Goal: Information Seeking & Learning: Check status

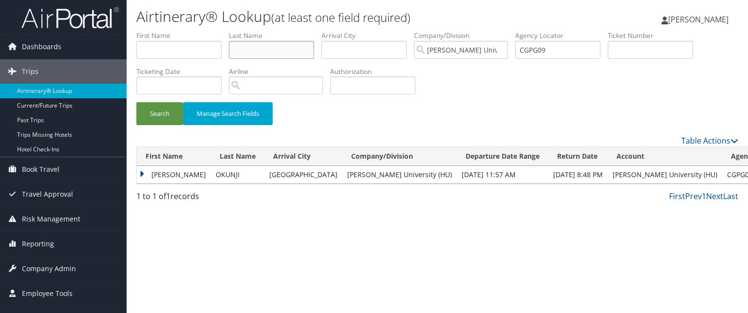
click at [243, 50] on input "text" at bounding box center [271, 50] width 85 height 18
type input "conner"
click at [136, 102] on button "Search" at bounding box center [159, 113] width 47 height 23
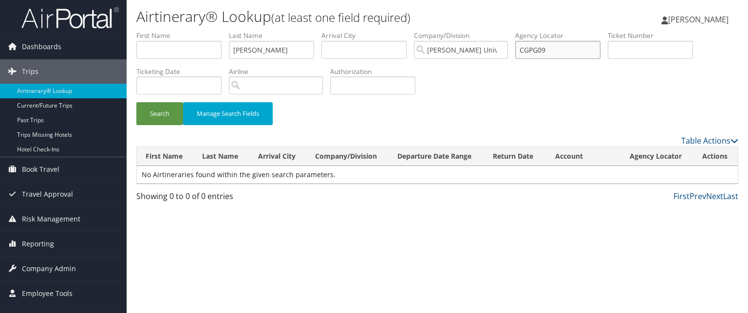
drag, startPoint x: 561, startPoint y: 48, endPoint x: 401, endPoint y: 21, distance: 162.0
click at [401, 21] on div "Airtinerary® Lookup (at least one field required) Anthony Dosunmu Anthony Dosun…" at bounding box center [437, 156] width 621 height 313
click at [136, 102] on button "Search" at bounding box center [159, 113] width 47 height 23
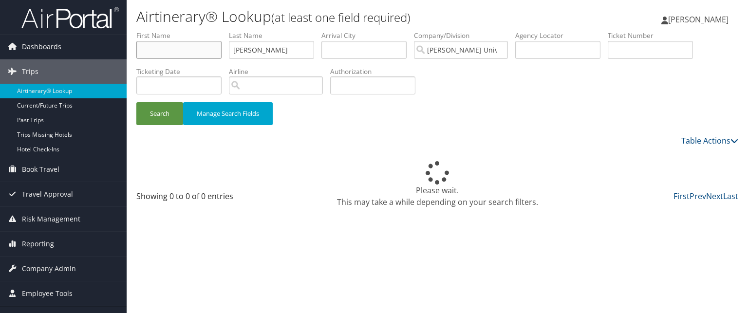
click at [189, 46] on input "text" at bounding box center [178, 50] width 85 height 18
type input "amaya"
click at [136, 102] on button "Search" at bounding box center [159, 113] width 47 height 23
click at [246, 14] on h1 "Airtinerary® Lookup (at least one field required)" at bounding box center [336, 16] width 401 height 20
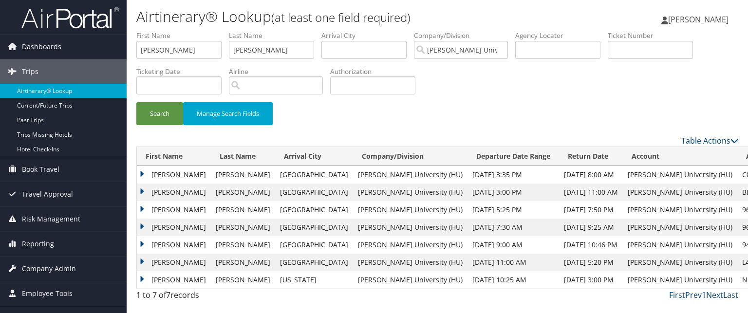
click at [146, 169] on td "AMAYA RAYE" at bounding box center [174, 175] width 74 height 18
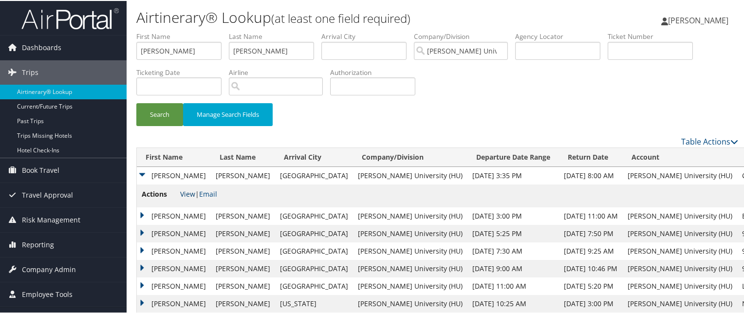
click at [185, 193] on link "View" at bounding box center [187, 192] width 15 height 9
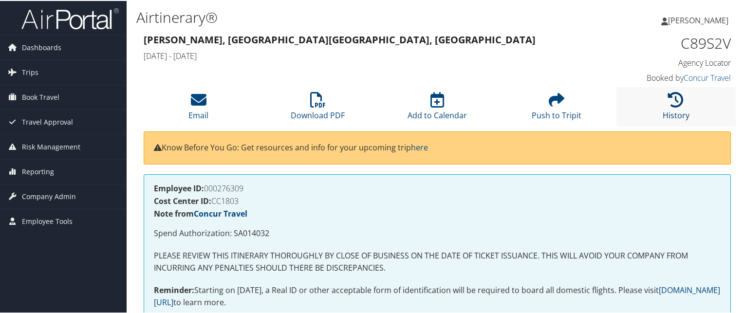
click at [672, 109] on link "History" at bounding box center [676, 107] width 27 height 23
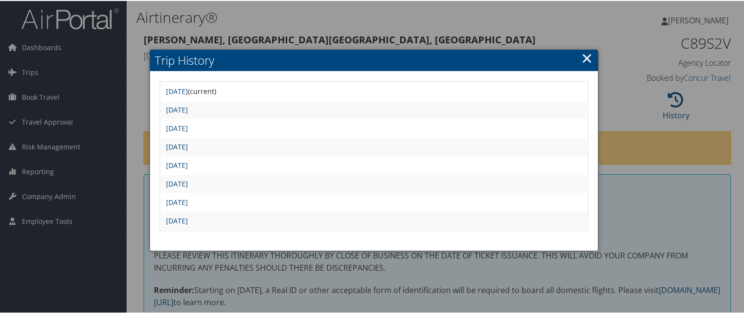
click at [188, 146] on link "Thu Jun 26 07:58:52 MDT 2025" at bounding box center [177, 145] width 22 height 9
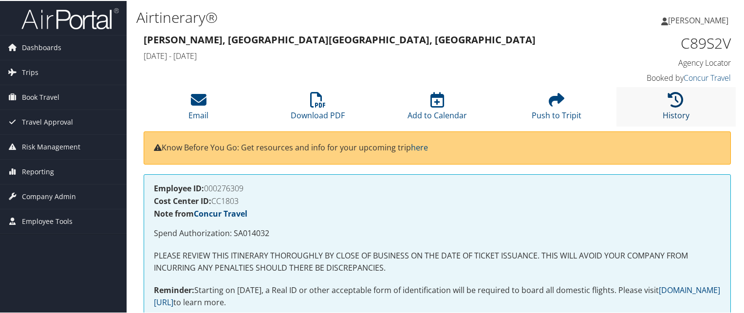
click at [675, 92] on icon at bounding box center [676, 99] width 16 height 16
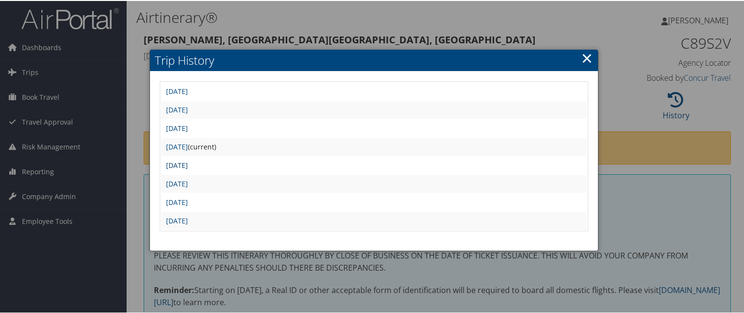
click at [188, 161] on link "Thu Jun 12 09:00:47 MDT 2025" at bounding box center [177, 164] width 22 height 9
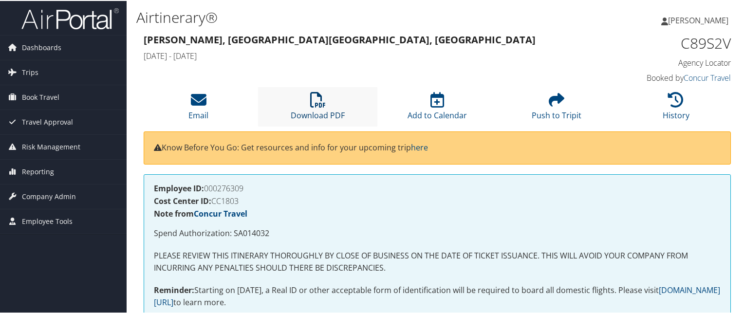
click at [317, 103] on icon at bounding box center [318, 99] width 16 height 16
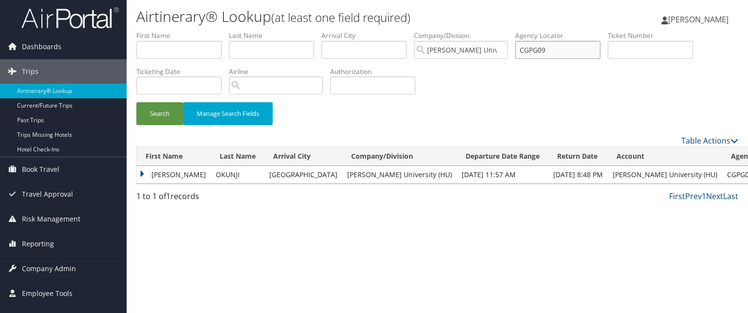
click at [572, 48] on input "CGPG09" at bounding box center [557, 50] width 85 height 18
paste input "CH7KD2"
type input "CH7KD2"
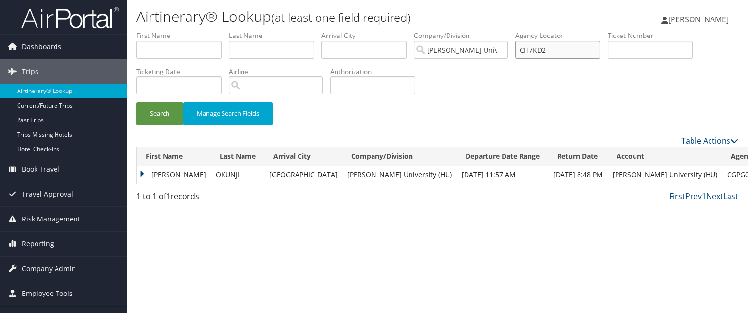
click at [136, 102] on button "Search" at bounding box center [159, 113] width 47 height 23
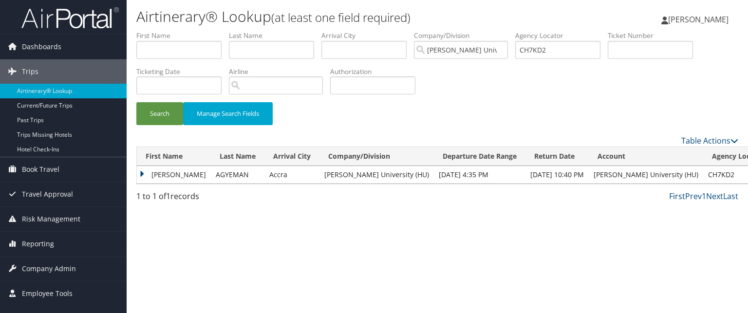
click at [151, 174] on td "ASHLEY BAAH" at bounding box center [174, 175] width 74 height 18
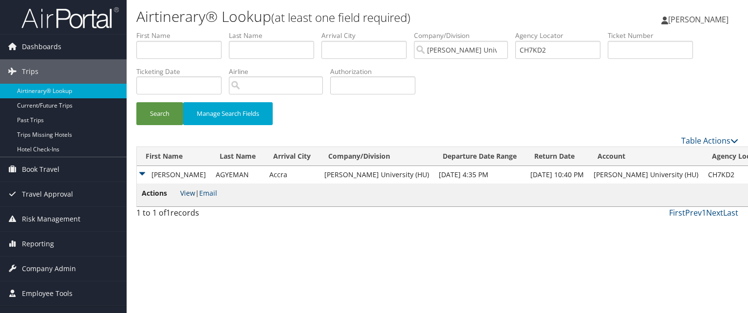
click at [185, 192] on link "View" at bounding box center [187, 192] width 15 height 9
click at [575, 44] on input "CH7KD2" at bounding box center [557, 50] width 85 height 18
paste input "CH7J16"
type input "CH7J16"
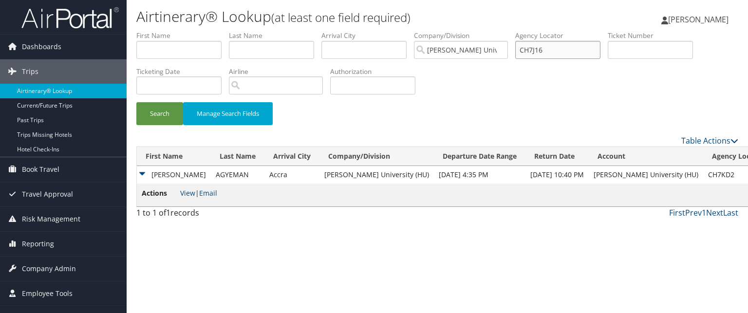
click at [136, 102] on button "Search" at bounding box center [159, 113] width 47 height 23
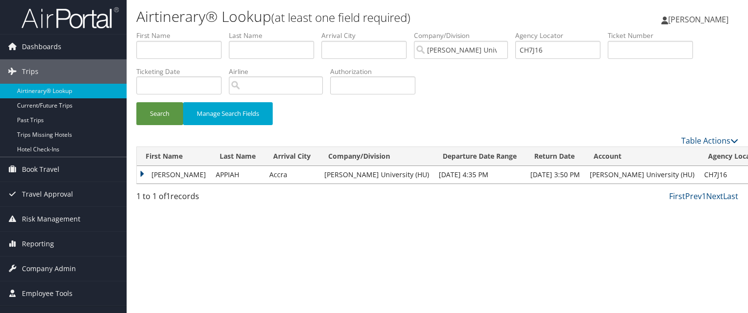
click at [148, 175] on td "CHRIS GYIMAH" at bounding box center [174, 175] width 74 height 18
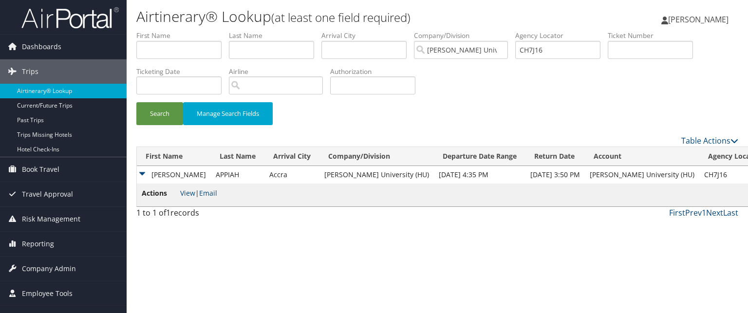
click at [192, 199] on li "Actions View | Email" at bounding box center [179, 195] width 75 height 14
click at [191, 195] on link "View" at bounding box center [187, 192] width 15 height 9
click at [528, 41] on input "CH7J16" at bounding box center [557, 50] width 85 height 18
paste input "CH7MD7"
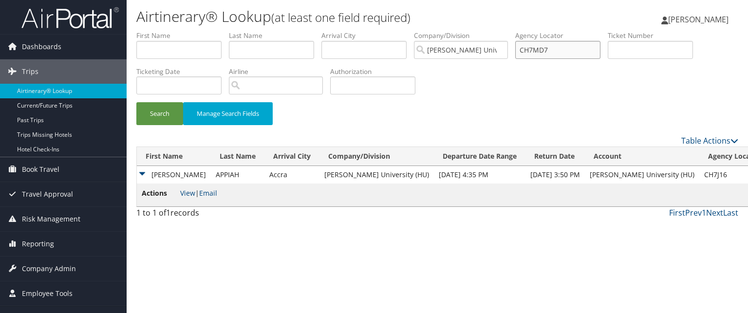
type input "CH7MD7"
click at [136, 102] on button "Search" at bounding box center [159, 113] width 47 height 23
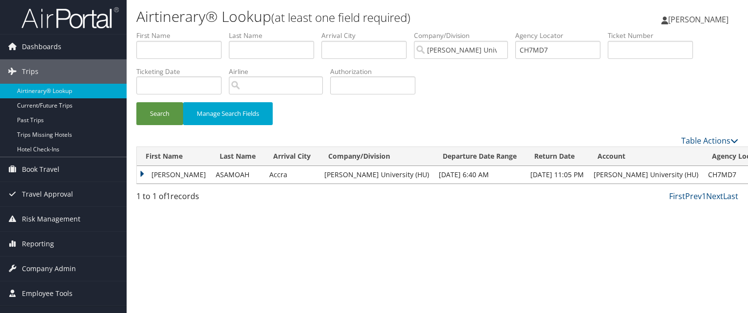
click at [143, 174] on td "JOY CECILIA" at bounding box center [174, 175] width 74 height 18
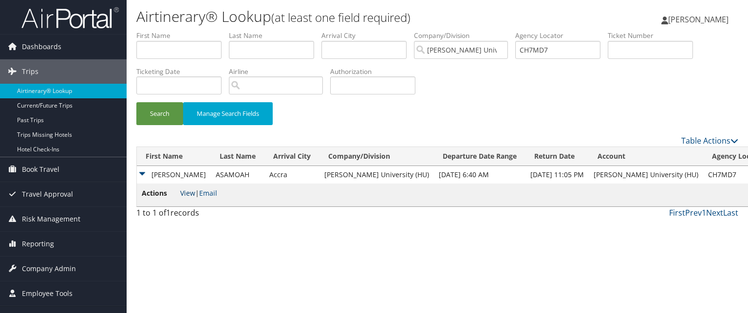
click at [188, 191] on link "View" at bounding box center [187, 192] width 15 height 9
click at [542, 41] on input "CH7MD7" at bounding box center [557, 50] width 85 height 18
click at [542, 44] on input "CH7MD7" at bounding box center [557, 50] width 85 height 18
click at [559, 51] on input "text" at bounding box center [557, 50] width 85 height 18
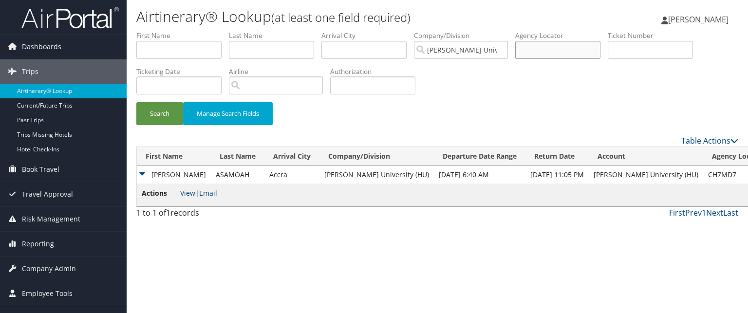
paste input "CH7P1Q"
type input "CH7P1Q"
click at [136, 102] on button "Search" at bounding box center [159, 113] width 47 height 23
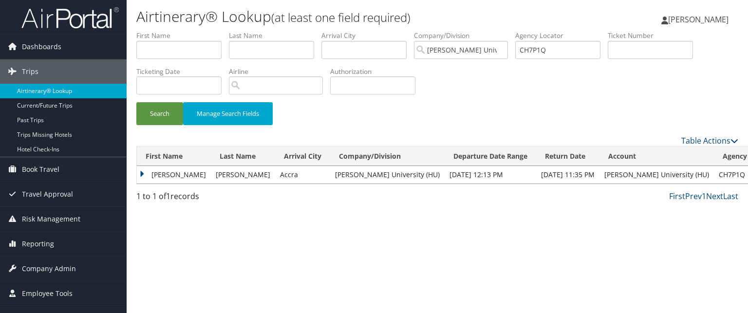
click at [140, 175] on td "YAW MANKATAH" at bounding box center [174, 175] width 74 height 18
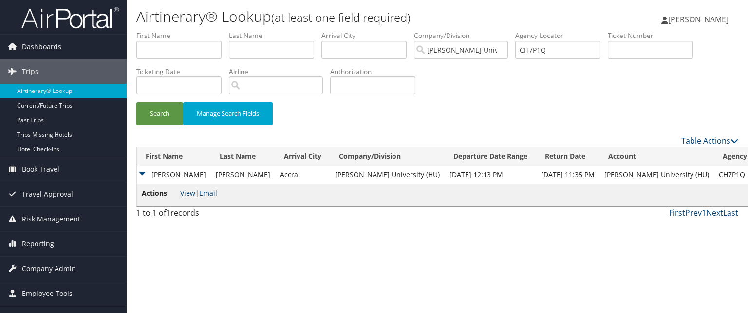
click at [191, 193] on link "View" at bounding box center [187, 192] width 15 height 9
click at [557, 52] on input "CH7P1Q" at bounding box center [557, 50] width 85 height 18
paste input "CH7PRN"
type input "CH7PRN"
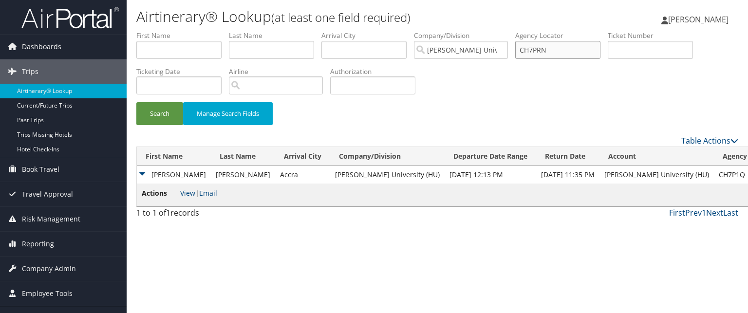
click at [136, 102] on button "Search" at bounding box center [159, 113] width 47 height 23
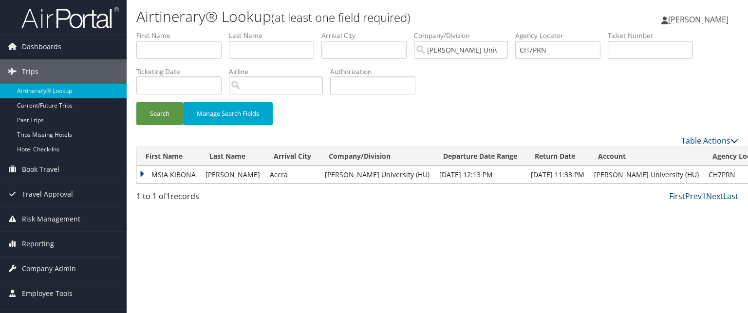
click at [160, 171] on td "MSIA KIBONA" at bounding box center [169, 175] width 64 height 18
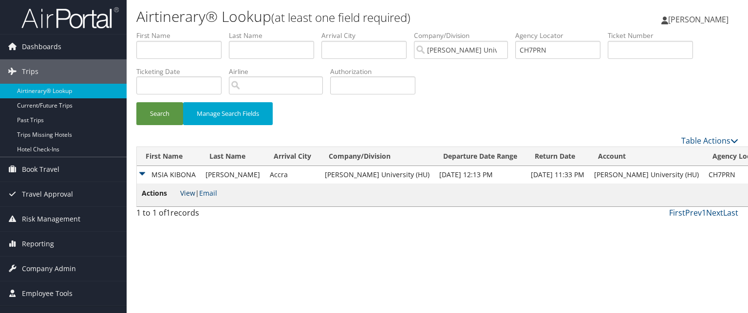
click at [184, 193] on link "View" at bounding box center [187, 192] width 15 height 9
click at [565, 48] on input "CH7PRN" at bounding box center [557, 50] width 85 height 18
paste input "CH79NB"
type input "CH79NB"
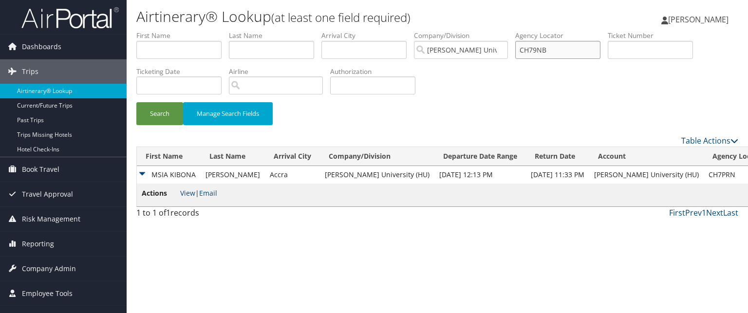
click at [136, 102] on button "Search" at bounding box center [159, 113] width 47 height 23
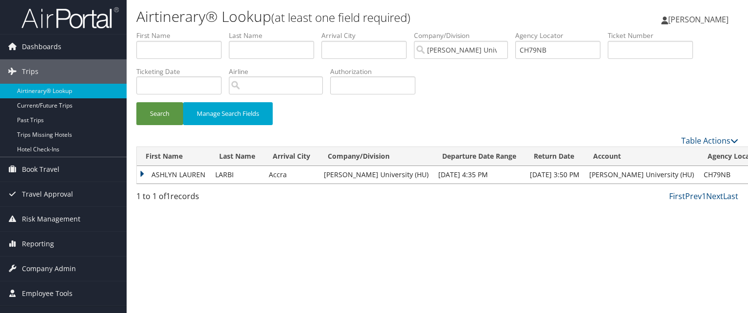
click at [161, 177] on td "ASHLYN LAUREN" at bounding box center [174, 175] width 74 height 18
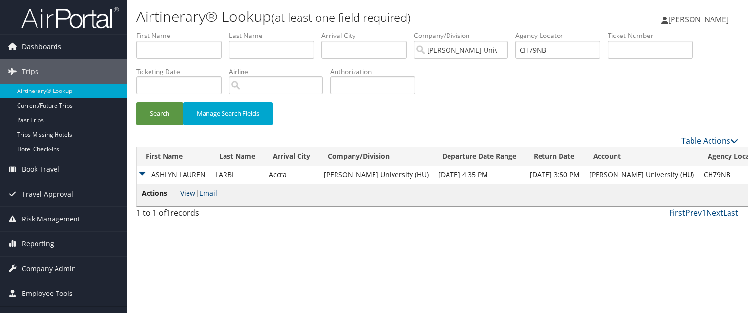
click at [185, 190] on link "View" at bounding box center [187, 192] width 15 height 9
click at [551, 44] on input "CH79NB" at bounding box center [557, 50] width 85 height 18
click at [543, 51] on input "CH79NB" at bounding box center [557, 50] width 85 height 18
paste input "CH7N5B"
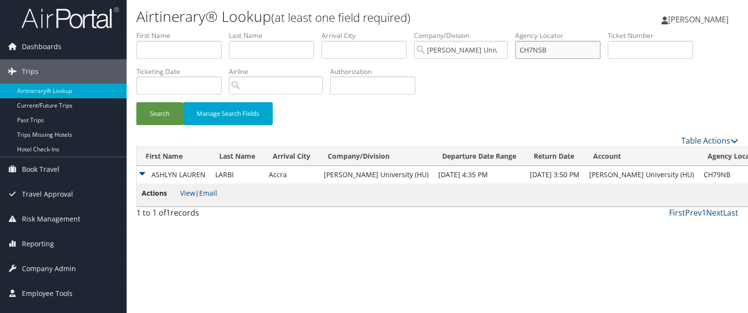
type input "CH7N5B"
click at [136, 102] on button "Search" at bounding box center [159, 113] width 47 height 23
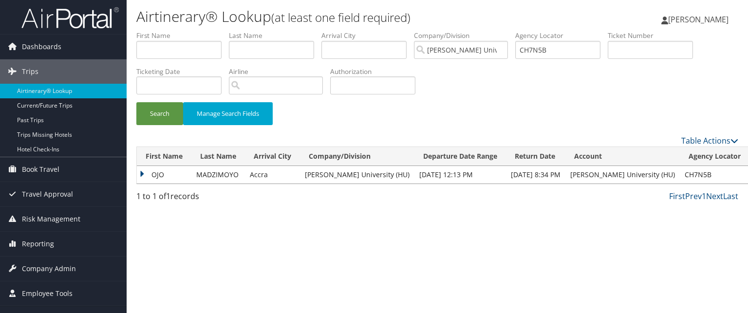
click at [181, 173] on td "OJO" at bounding box center [164, 175] width 55 height 18
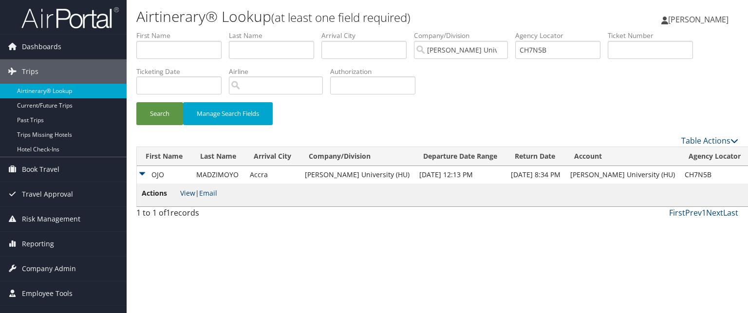
click at [190, 192] on link "View" at bounding box center [187, 192] width 15 height 9
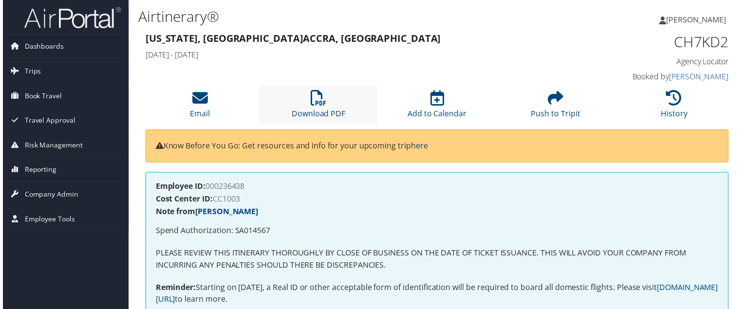
click at [297, 97] on li "Download PDF" at bounding box center [317, 105] width 119 height 39
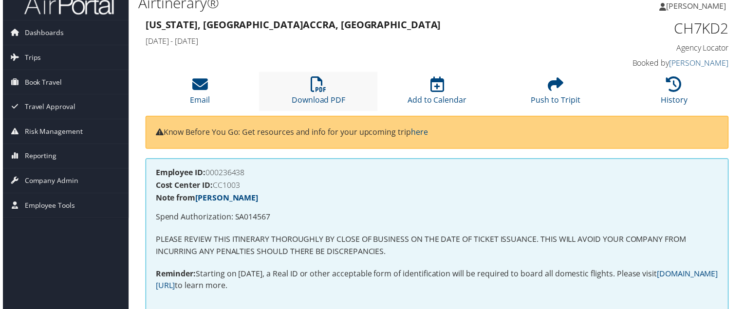
click at [328, 88] on li "Download PDF" at bounding box center [317, 92] width 119 height 39
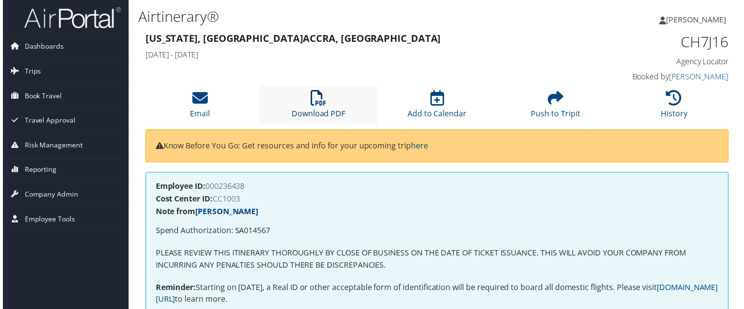
click at [311, 105] on icon at bounding box center [318, 99] width 16 height 16
click at [331, 97] on li "Download PDF" at bounding box center [317, 105] width 119 height 39
click at [307, 89] on li "Download PDF" at bounding box center [317, 105] width 119 height 39
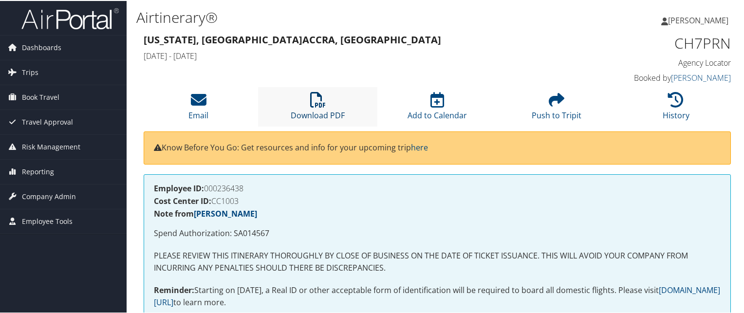
click at [320, 93] on icon at bounding box center [318, 99] width 16 height 16
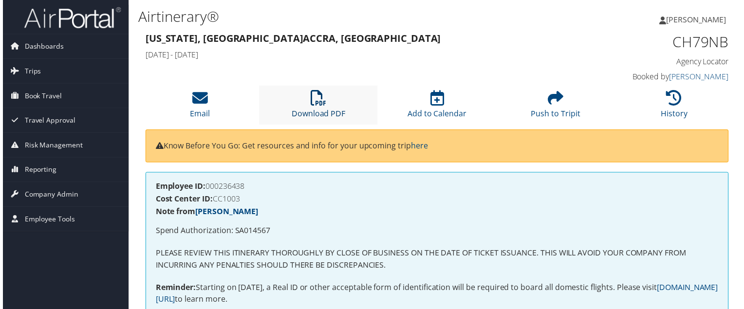
click at [317, 93] on icon at bounding box center [318, 99] width 16 height 16
click at [319, 99] on icon at bounding box center [318, 99] width 16 height 16
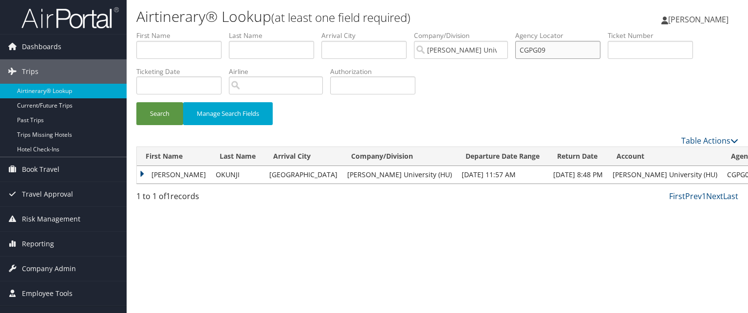
click at [569, 45] on input "CGPG09" at bounding box center [557, 50] width 85 height 18
paste input "CJQ3ML"
type input "CJQ3ML"
click at [136, 102] on button "Search" at bounding box center [159, 113] width 47 height 23
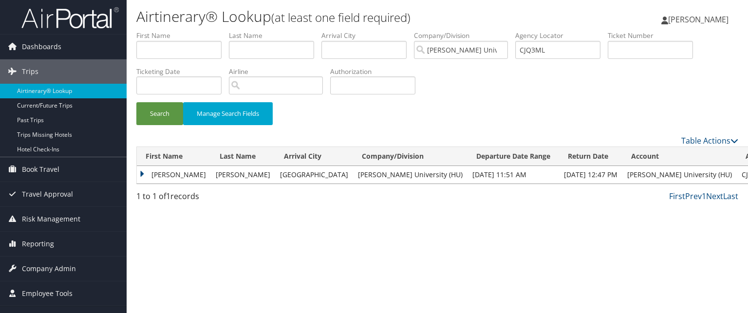
click at [149, 175] on td "MELANIE" at bounding box center [174, 175] width 74 height 18
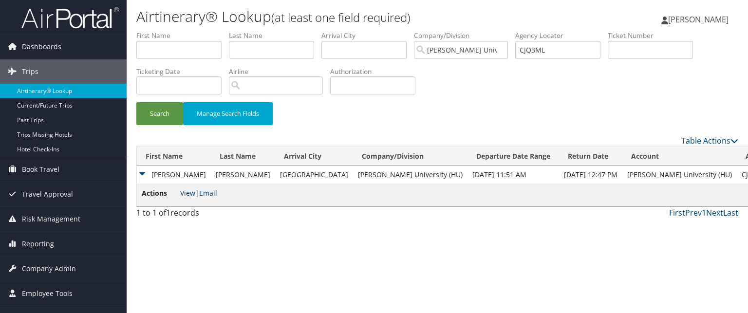
click at [184, 193] on link "View" at bounding box center [187, 192] width 15 height 9
click at [540, 50] on input "CJQ3ML" at bounding box center [557, 50] width 85 height 18
paste input "CJQ3ML"
type input "CJQ3ML"
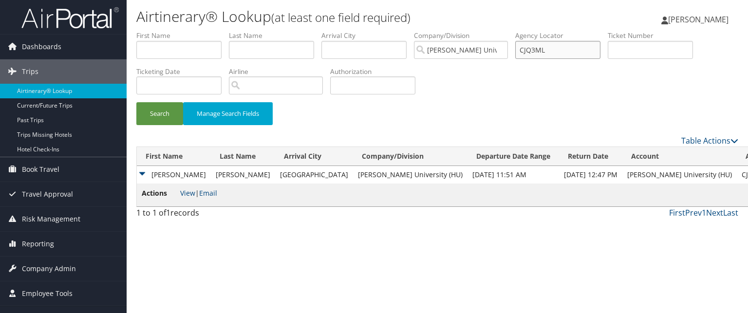
click at [136, 102] on button "Search" at bounding box center [159, 113] width 47 height 23
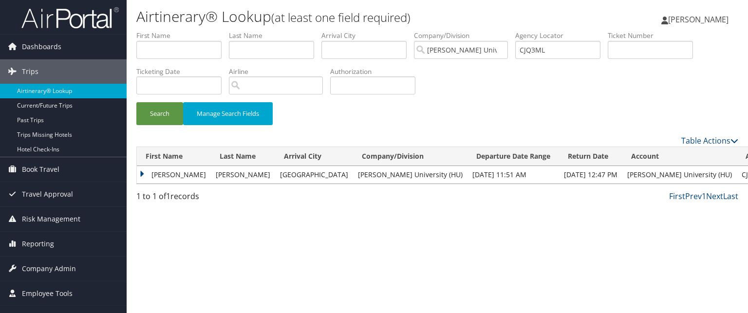
click at [147, 170] on td "MELANIE" at bounding box center [174, 175] width 74 height 18
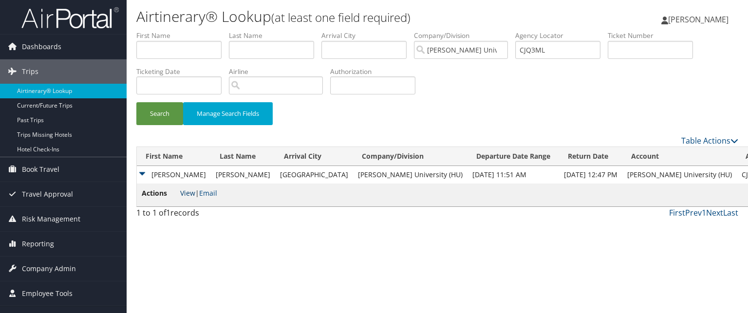
click at [184, 190] on link "View" at bounding box center [187, 192] width 15 height 9
click at [548, 56] on input "CJQ3ML" at bounding box center [557, 50] width 85 height 18
paste input "CNP59T"
type input "CNP59T"
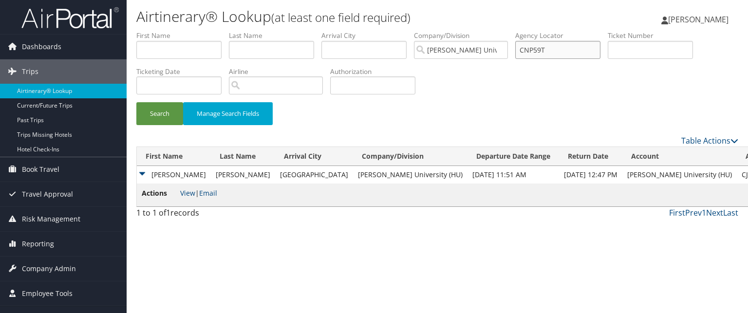
click at [136, 102] on button "Search" at bounding box center [159, 113] width 47 height 23
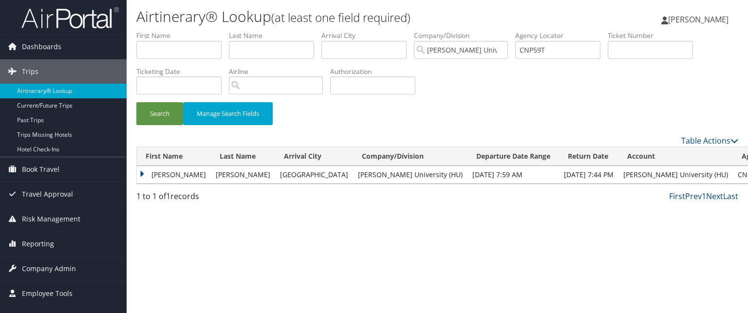
click at [152, 177] on td "PYPER RASHAUNN" at bounding box center [174, 175] width 74 height 18
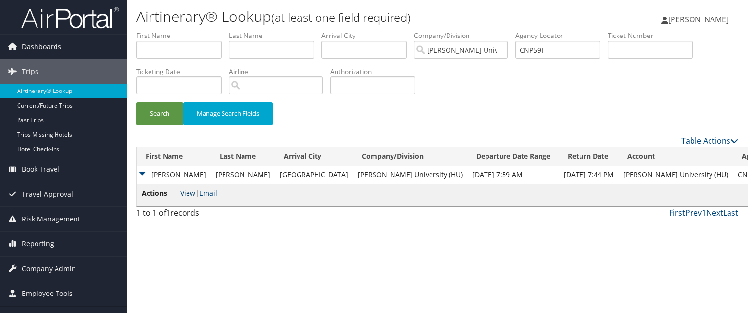
click at [192, 195] on link "View" at bounding box center [187, 192] width 15 height 9
click at [532, 51] on input "CNP59T" at bounding box center [557, 50] width 85 height 18
paste input "CJQ23N"
type input "CJQ23N"
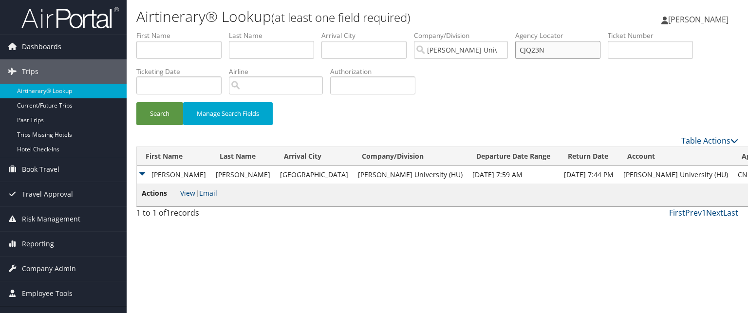
click at [136, 102] on button "Search" at bounding box center [159, 113] width 47 height 23
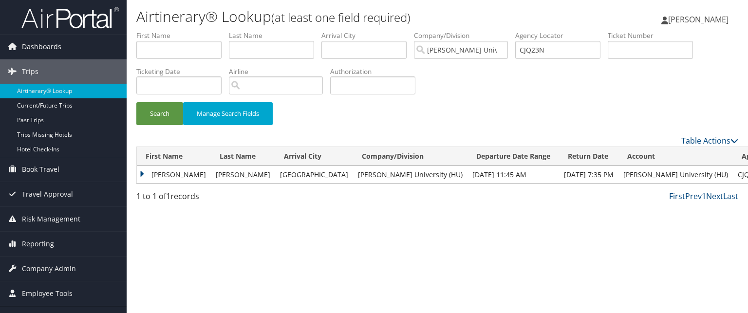
click at [138, 173] on td "KWAME RASHAD" at bounding box center [174, 175] width 74 height 18
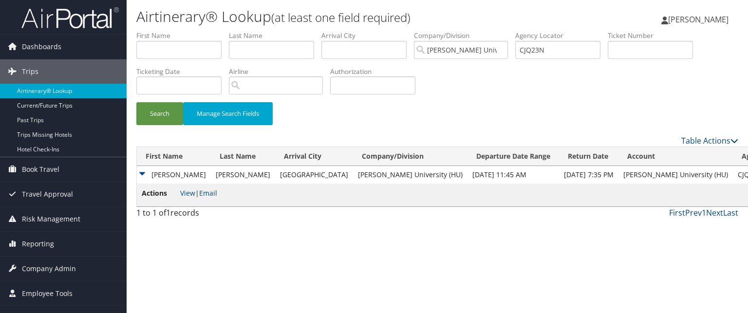
click at [189, 178] on td "KWAME RASHAD" at bounding box center [174, 175] width 74 height 18
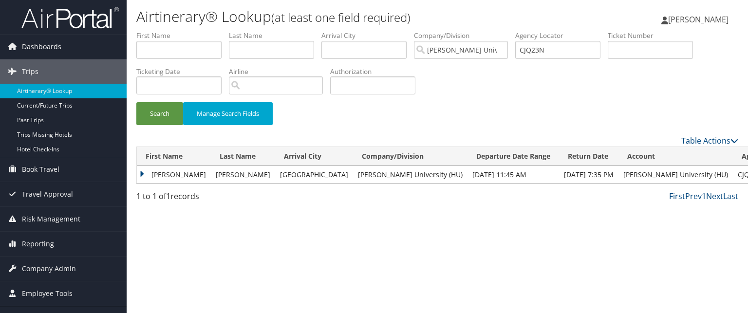
click at [189, 178] on td "KWAME RASHAD" at bounding box center [174, 175] width 74 height 18
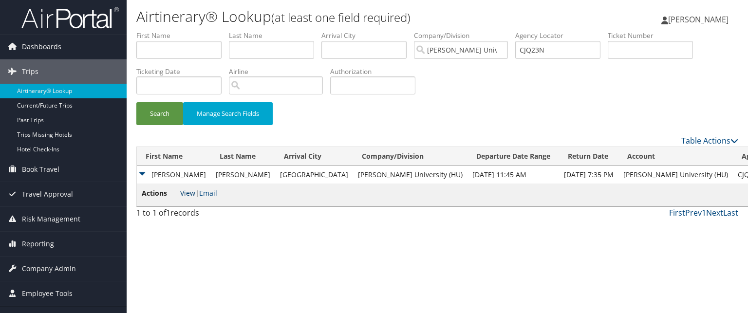
click at [189, 190] on link "View" at bounding box center [187, 192] width 15 height 9
click at [537, 56] on input "CJQ23N" at bounding box center [557, 50] width 85 height 18
paste input "CJQ35X"
type input "CJQ35X"
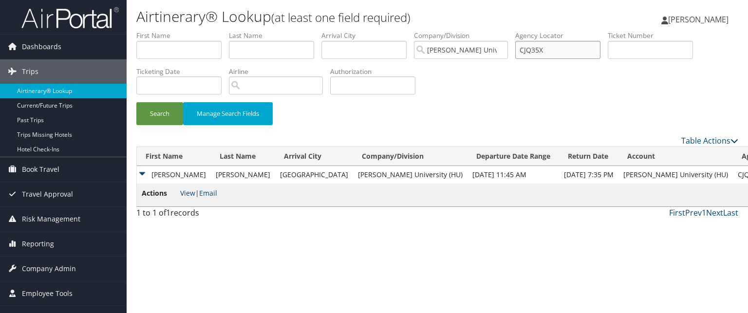
click at [136, 102] on button "Search" at bounding box center [159, 113] width 47 height 23
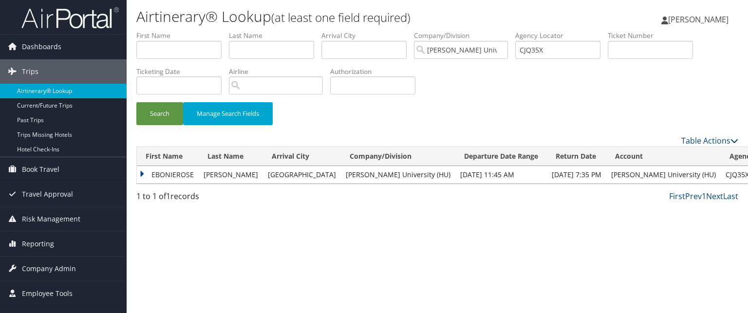
click at [207, 176] on td "WADE" at bounding box center [231, 175] width 64 height 18
click at [150, 177] on td "EBONIEROSE" at bounding box center [168, 175] width 62 height 18
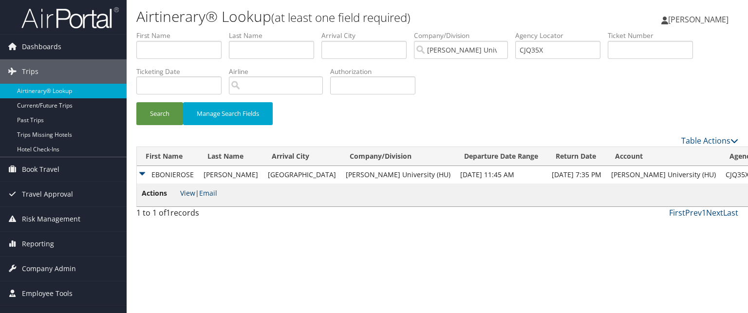
click at [184, 190] on link "View" at bounding box center [187, 192] width 15 height 9
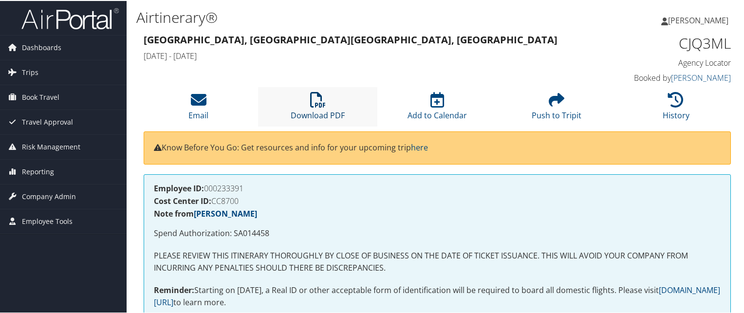
click at [317, 97] on icon at bounding box center [318, 99] width 16 height 16
click at [376, 40] on h3 "Baltimore, MD Atlanta, GA" at bounding box center [362, 39] width 437 height 14
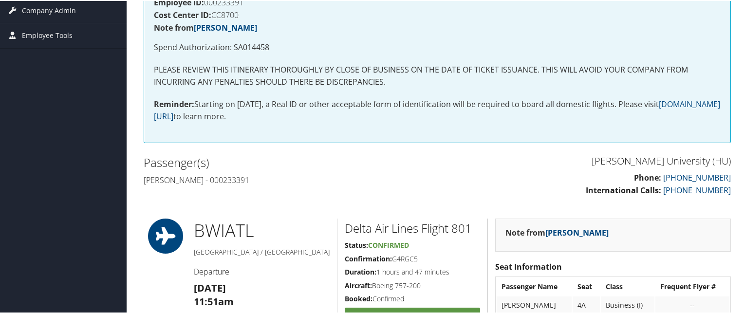
scroll to position [186, 0]
click at [359, 123] on div "Employee ID: 000233391 Cost Center ID: CC8700 Note from Joyce Gates Spend Autho…" at bounding box center [437, 64] width 587 height 155
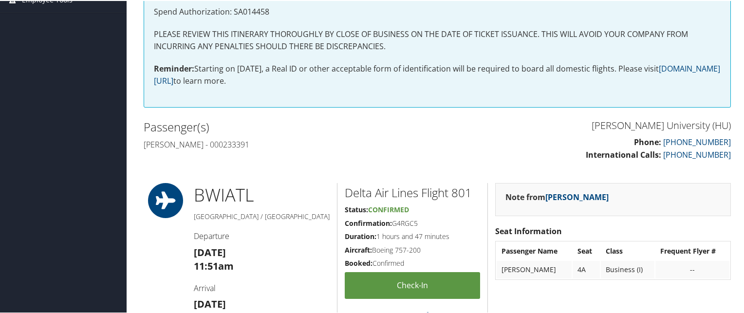
scroll to position [225, 0]
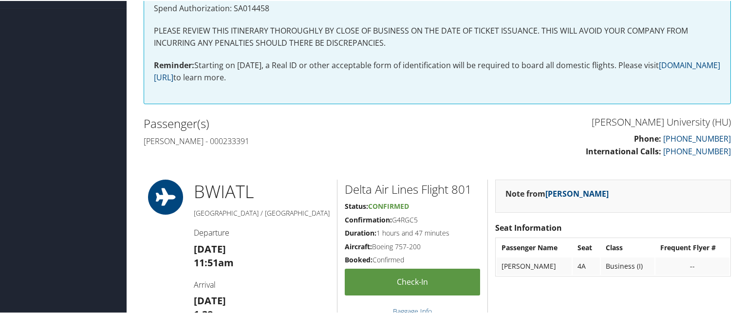
click at [228, 80] on p "Reminder: Starting on May 7, 2025, a Real ID or other acceptable form of identi…" at bounding box center [437, 70] width 567 height 25
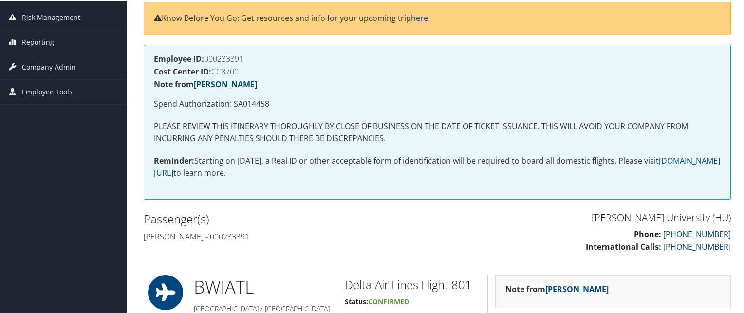
scroll to position [0, 0]
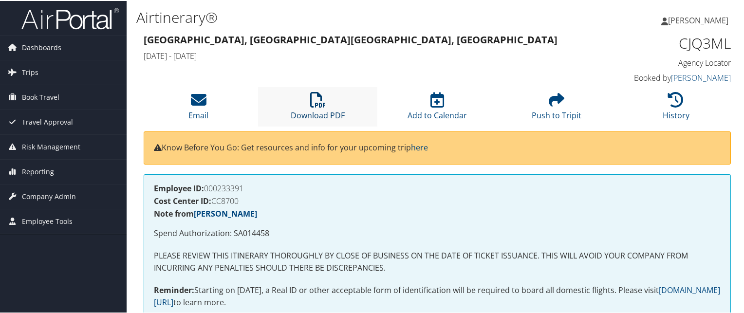
click at [319, 103] on icon at bounding box center [318, 99] width 16 height 16
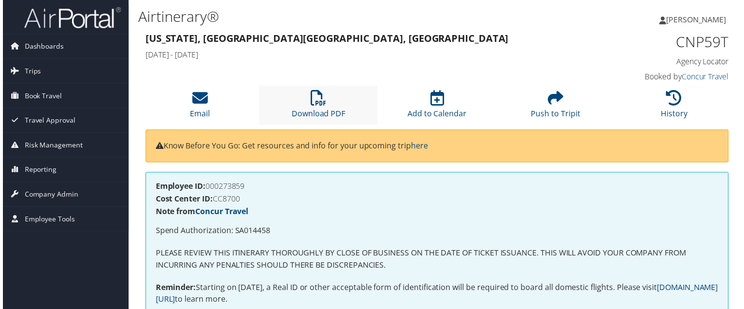
click at [310, 109] on li "Download PDF" at bounding box center [317, 105] width 119 height 39
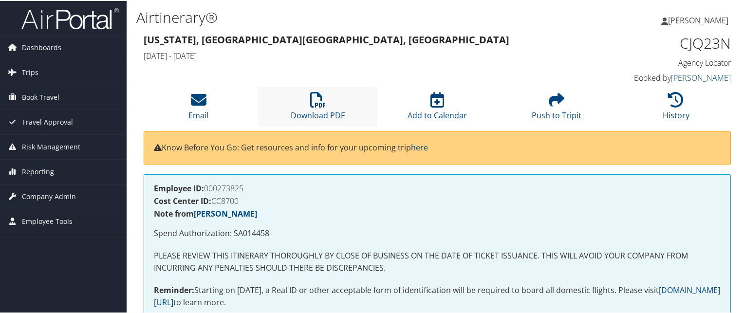
click at [335, 101] on li "Download PDF" at bounding box center [317, 105] width 119 height 39
click at [315, 97] on icon at bounding box center [318, 99] width 16 height 16
